Goal: Go to known website: Access a specific website the user already knows

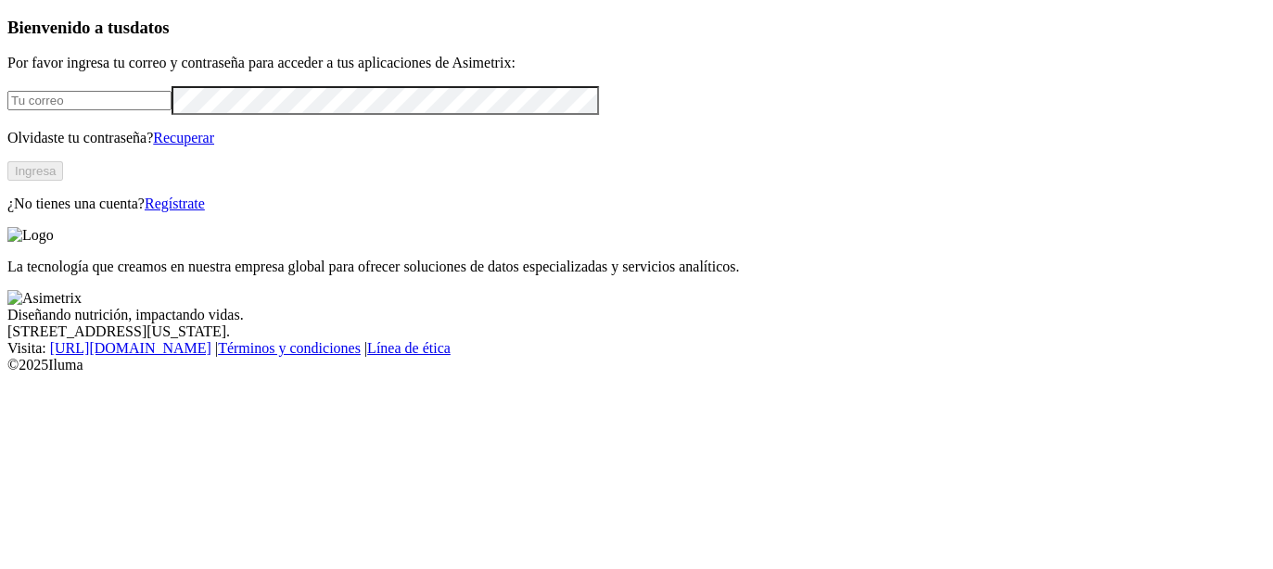
type input "[PERSON_NAME][EMAIL_ADDRESS][PERSON_NAME][DOMAIN_NAME]"
click at [63, 181] on button "Ingresa" at bounding box center [35, 170] width 56 height 19
